Goal: Navigation & Orientation: Find specific page/section

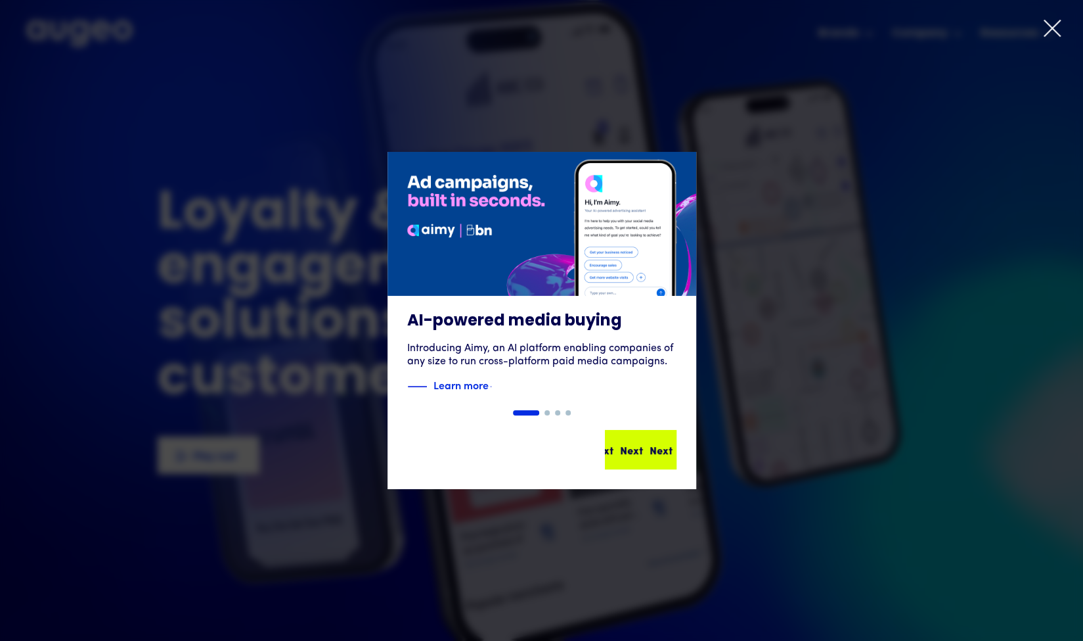
click at [629, 462] on div "Next Next Next Next" at bounding box center [640, 449] width 69 height 37
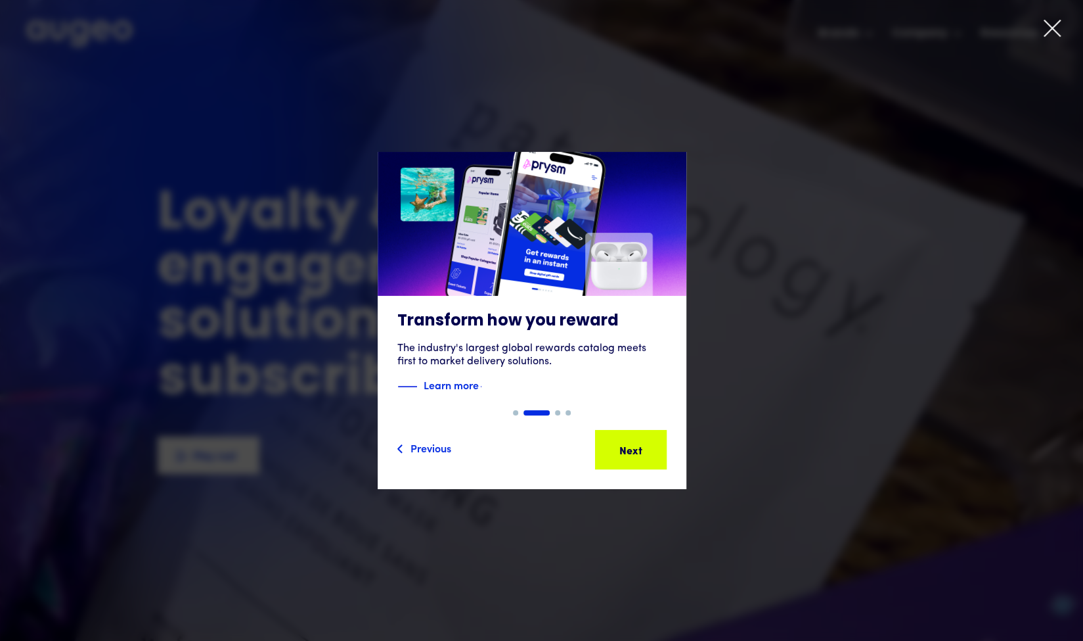
click at [729, 399] on div "2 of 4" at bounding box center [531, 320] width 1083 height 337
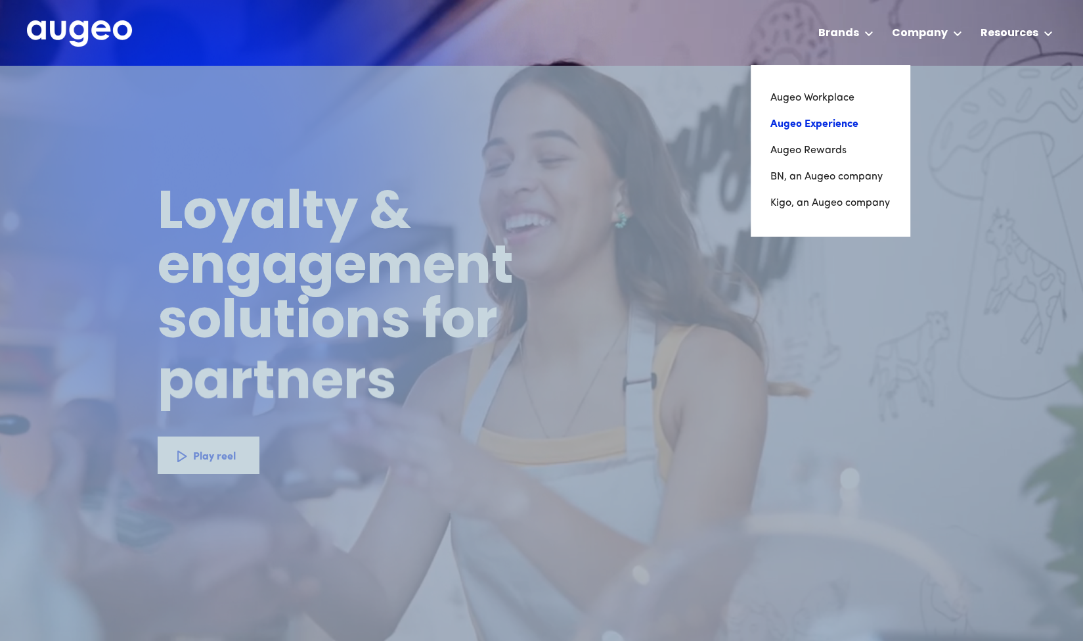
click at [823, 120] on link "Augeo Experience" at bounding box center [831, 124] width 120 height 26
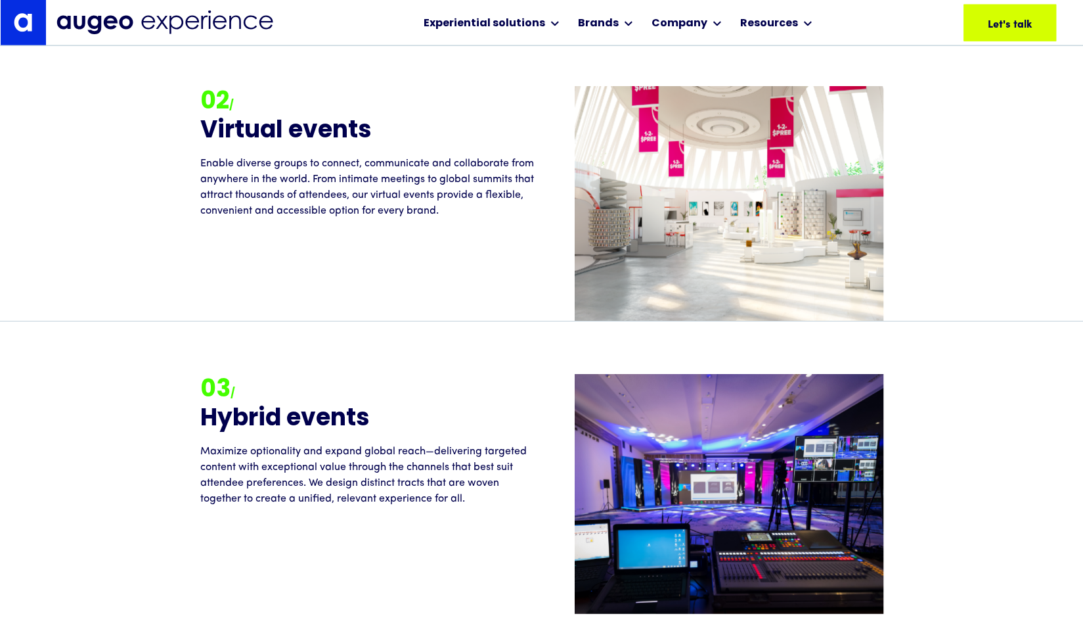
scroll to position [1991, 0]
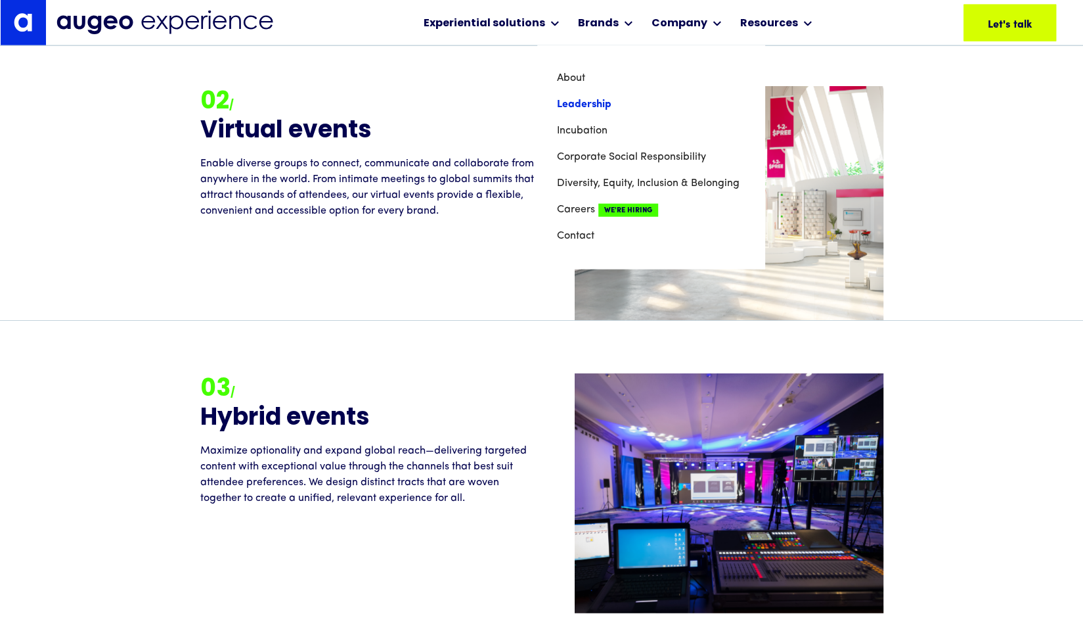
click at [595, 102] on link "Leadership" at bounding box center [651, 104] width 188 height 26
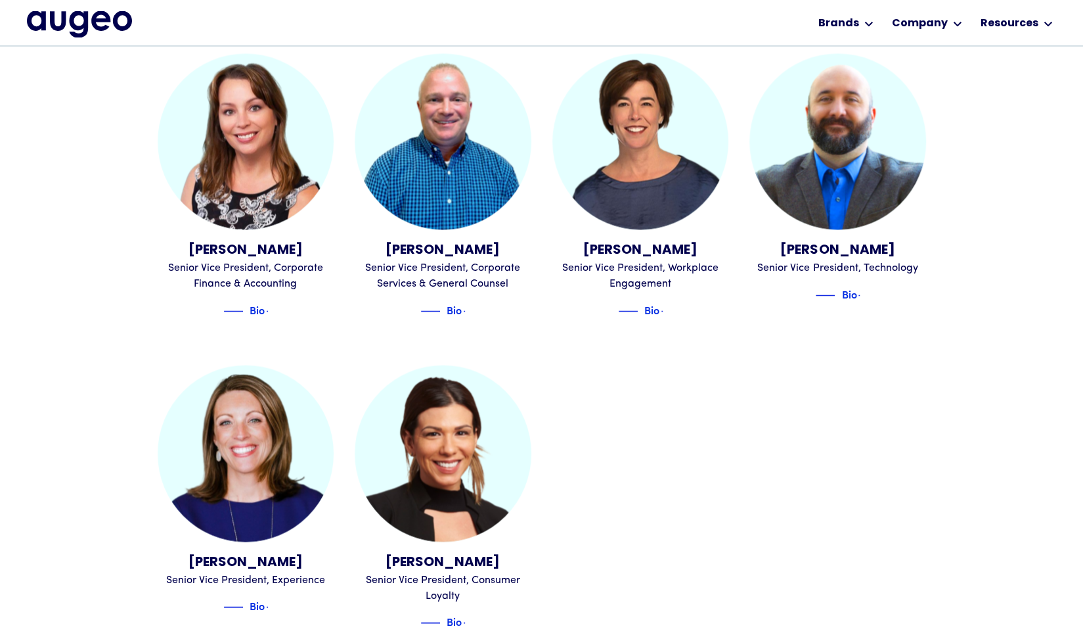
scroll to position [1457, 0]
